Goal: Information Seeking & Learning: Learn about a topic

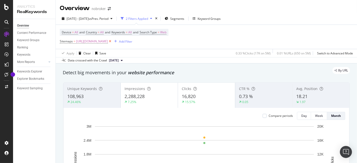
click at [112, 40] on icon at bounding box center [110, 41] width 4 height 5
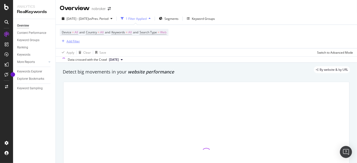
click at [63, 40] on icon "button" at bounding box center [63, 41] width 3 height 3
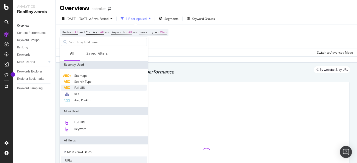
click at [91, 86] on div "Full URL" at bounding box center [104, 88] width 86 height 6
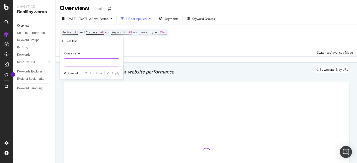
click at [105, 62] on input "text" at bounding box center [91, 62] width 55 height 8
type input "/home-loan/"
click at [113, 72] on div "Apply" at bounding box center [115, 73] width 8 height 4
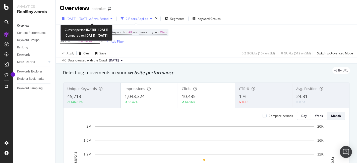
click at [87, 19] on span "[DATE] - [DATE]" at bounding box center [77, 19] width 22 height 4
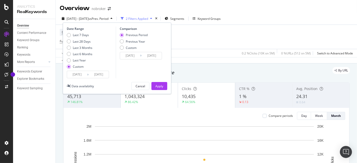
click at [75, 51] on div "Last 7 Days Last 28 Days Last 3 Months Last 6 Months Last Year Custom" at bounding box center [80, 52] width 26 height 38
click at [72, 54] on div "Last 6 Months" at bounding box center [80, 54] width 26 height 4
type input "[DATE]"
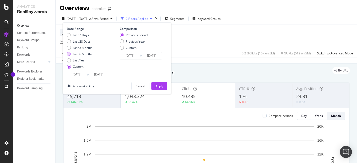
type input "[DATE]"
click at [159, 84] on div "Apply" at bounding box center [159, 86] width 8 height 4
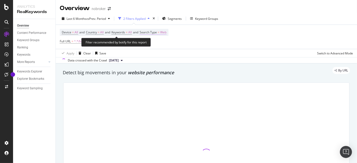
click at [166, 33] on span "Web" at bounding box center [163, 32] width 6 height 7
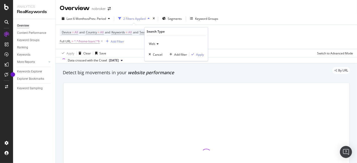
click at [154, 41] on div "Web" at bounding box center [175, 44] width 55 height 8
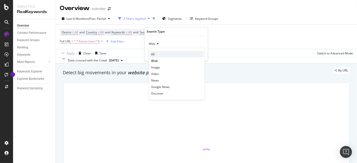
click at [153, 52] on span "All" at bounding box center [153, 54] width 4 height 4
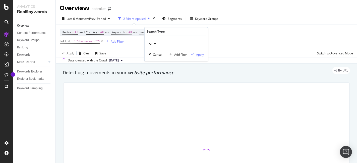
click at [199, 53] on div "Apply" at bounding box center [200, 54] width 8 height 4
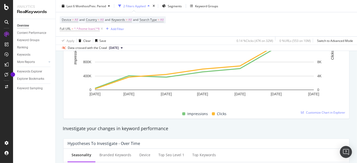
scroll to position [106, 0]
click at [321, 111] on span "Customize Chart in Explorer" at bounding box center [325, 113] width 39 height 4
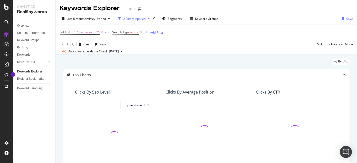
scroll to position [104, 0]
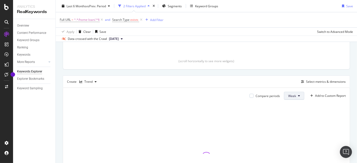
click at [295, 96] on button "Week" at bounding box center [294, 96] width 20 height 8
click at [289, 98] on button "Week" at bounding box center [294, 96] width 20 height 8
click at [288, 124] on span "Month" at bounding box center [288, 123] width 9 height 5
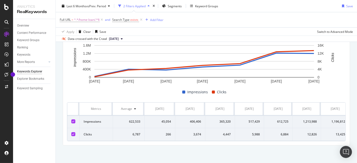
scroll to position [0, 8]
